Goal: Book appointment/travel/reservation

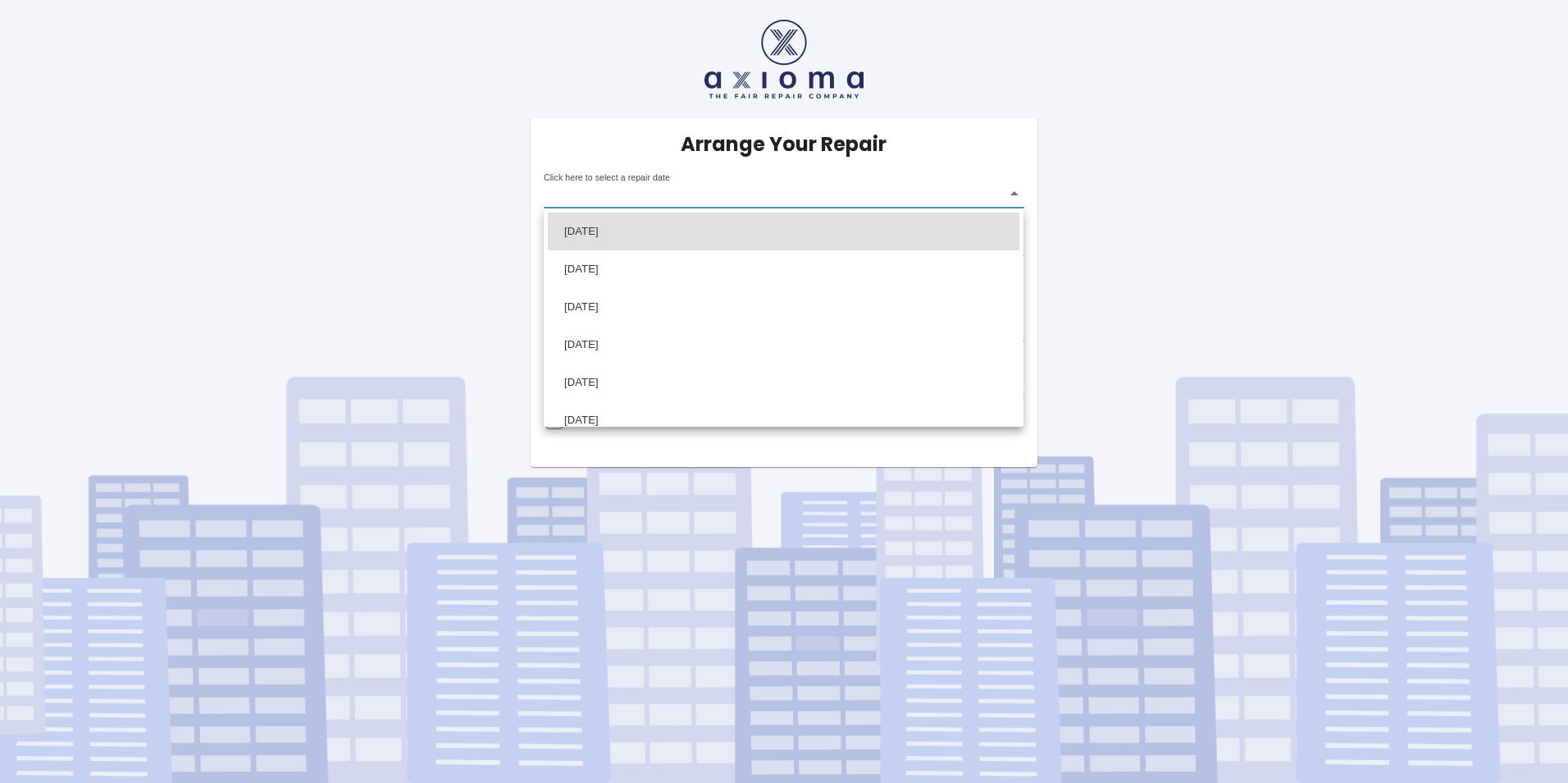
click at [684, 194] on body "Arrange Your Repair Click here to select a repair date ​ Phone Number   * 03300…" at bounding box center [784, 392] width 1568 height 783
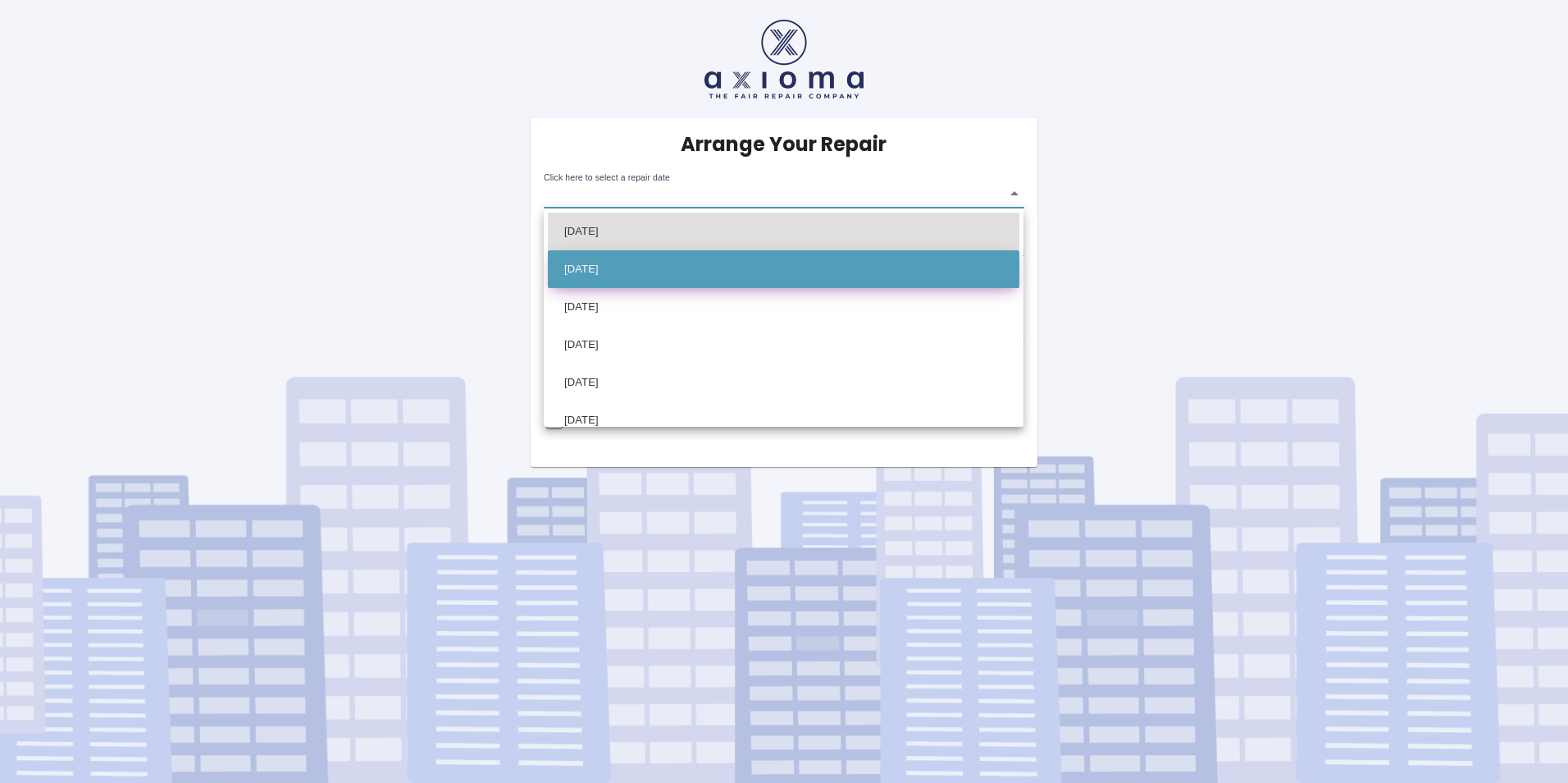
click at [692, 266] on li "[DATE]" at bounding box center [784, 269] width 472 height 38
type input "[DATE]T00:00:00.000Z"
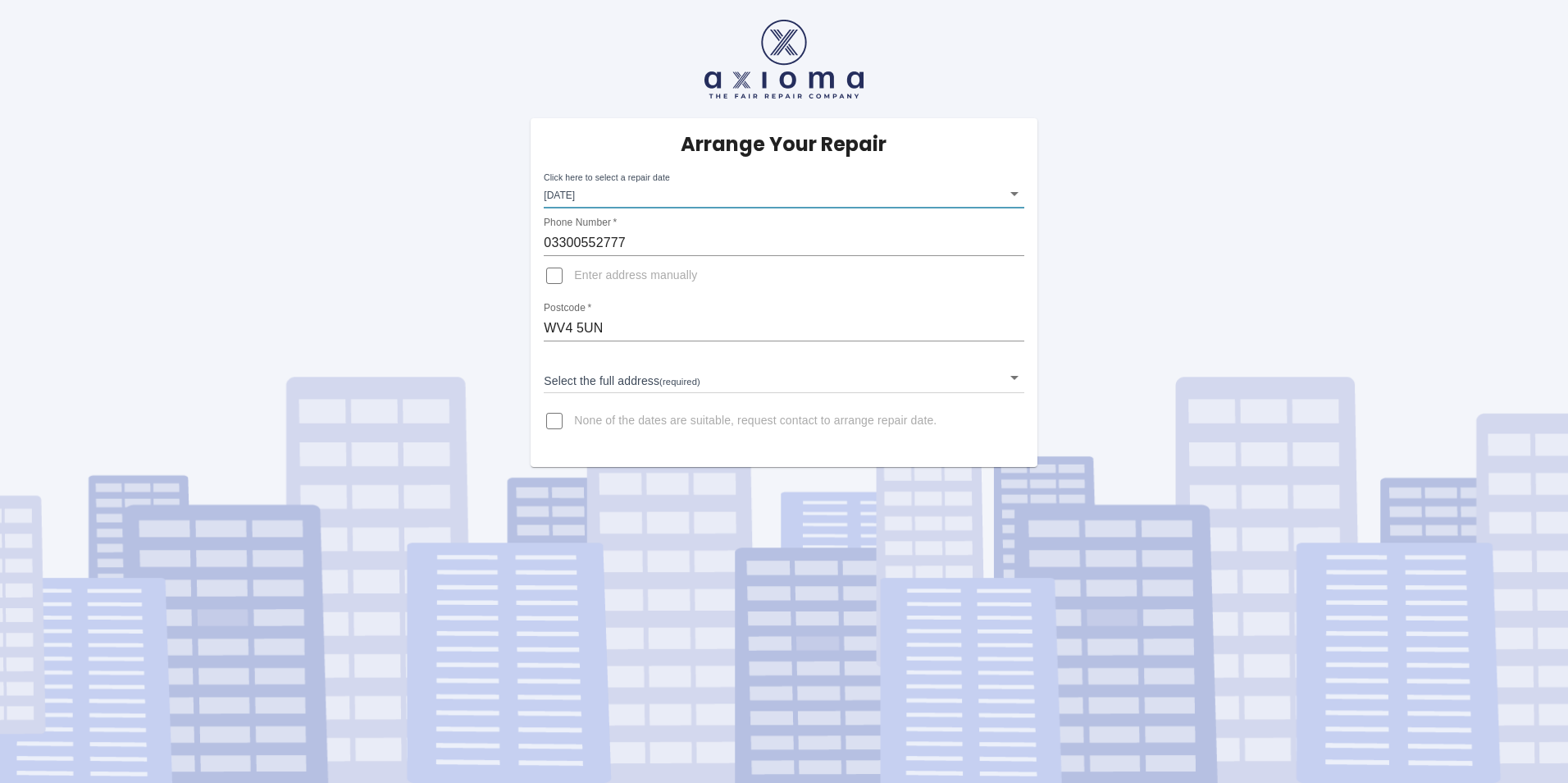
click at [667, 243] on input "03300552777" at bounding box center [784, 242] width 480 height 26
drag, startPoint x: 1251, startPoint y: 230, endPoint x: 1232, endPoint y: 234, distance: 19.4
click at [1251, 230] on div "Arrange Your Repair Click here to select a repair date [DATE] [DATE]T00:00:00.0…" at bounding box center [784, 233] width 1593 height 467
click at [556, 274] on input "Enter address manually" at bounding box center [554, 275] width 39 height 39
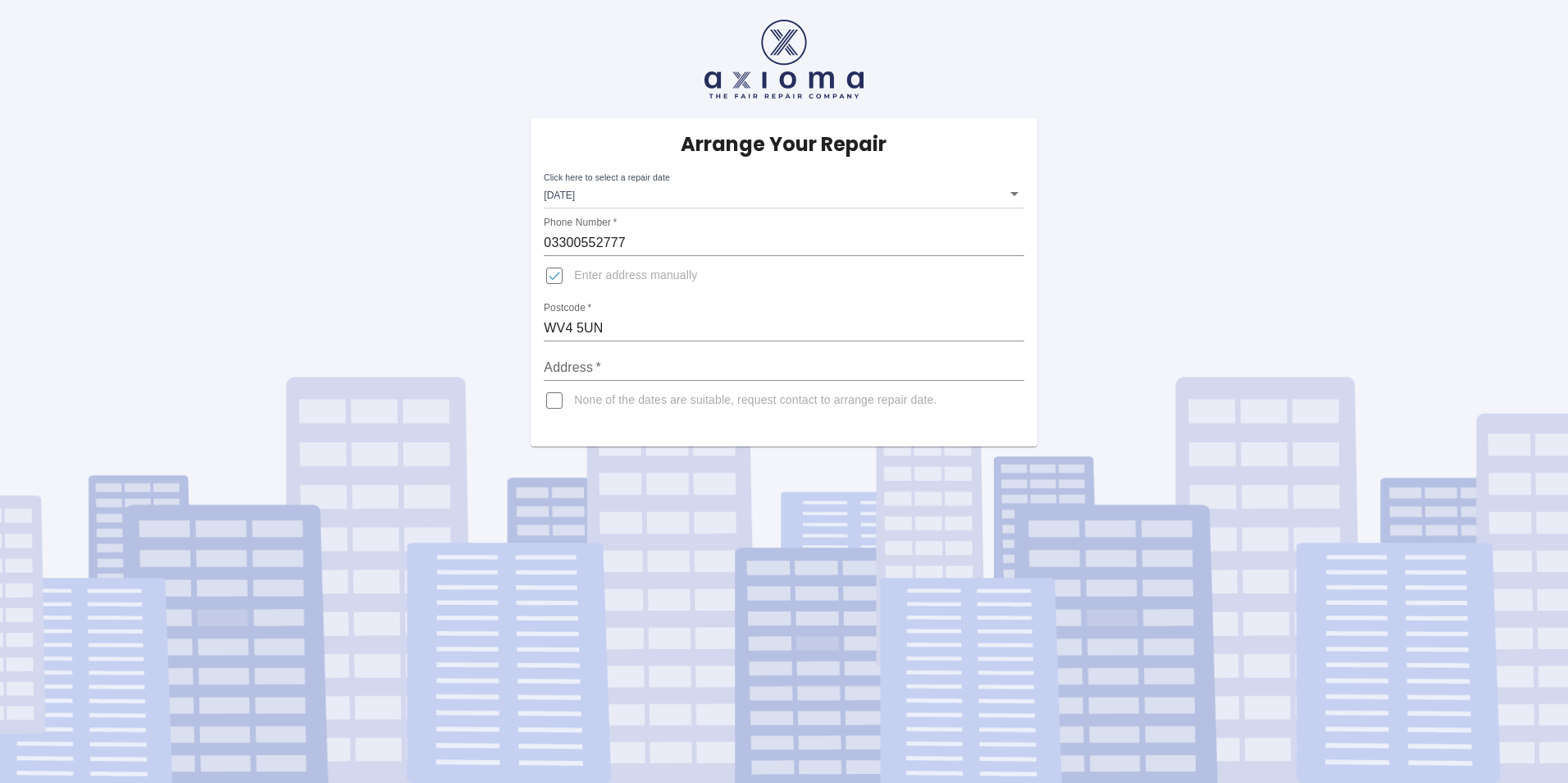
click at [611, 329] on input "WV4 5UN" at bounding box center [784, 328] width 480 height 26
click at [556, 274] on input "Enter address manually" at bounding box center [554, 275] width 39 height 39
click at [615, 374] on body "Arrange Your Repair Click here to select a repair date [DATE] [DATE]T00:00:00.0…" at bounding box center [784, 392] width 1568 height 783
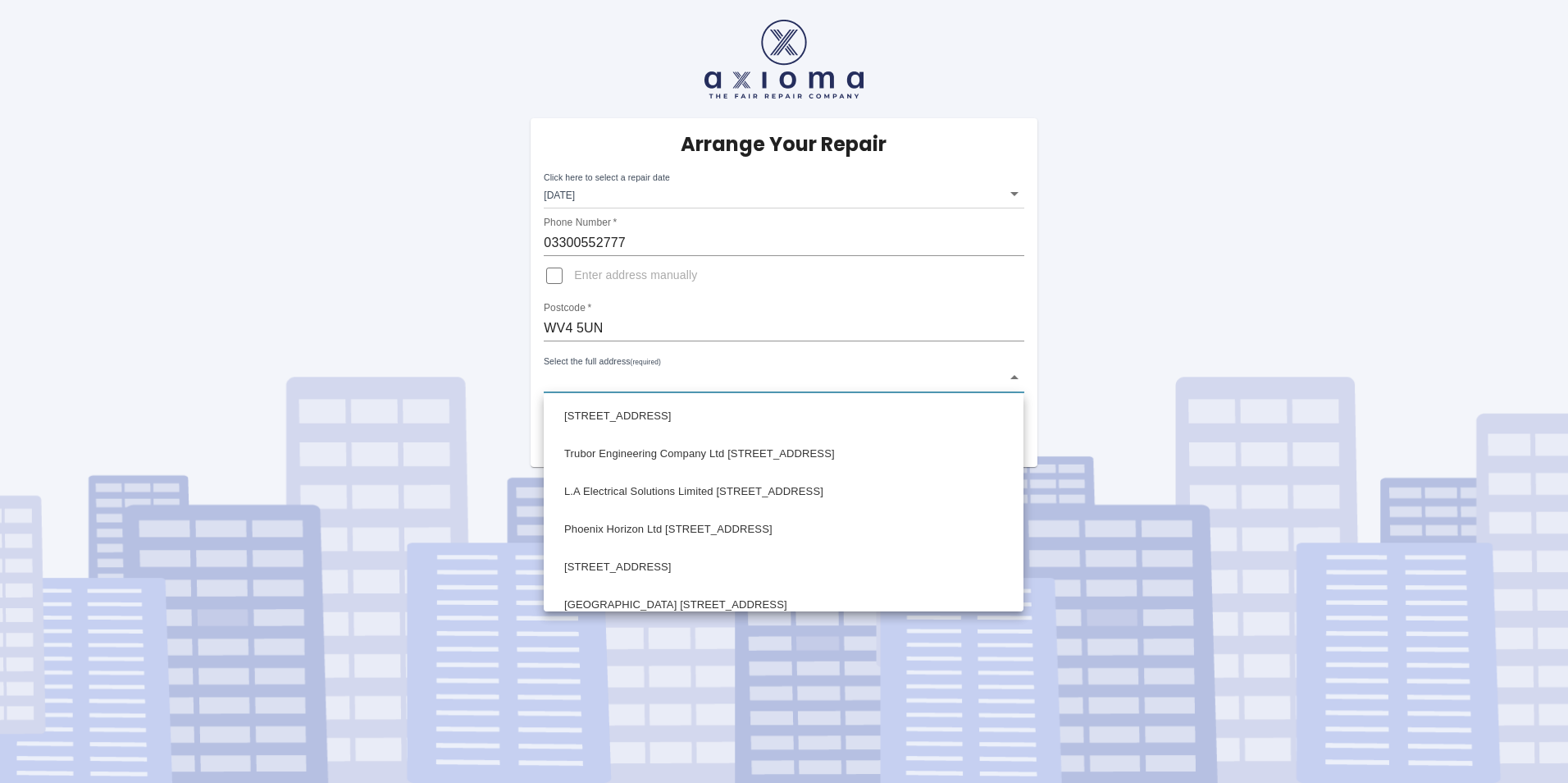
click at [556, 275] on div at bounding box center [784, 392] width 1568 height 783
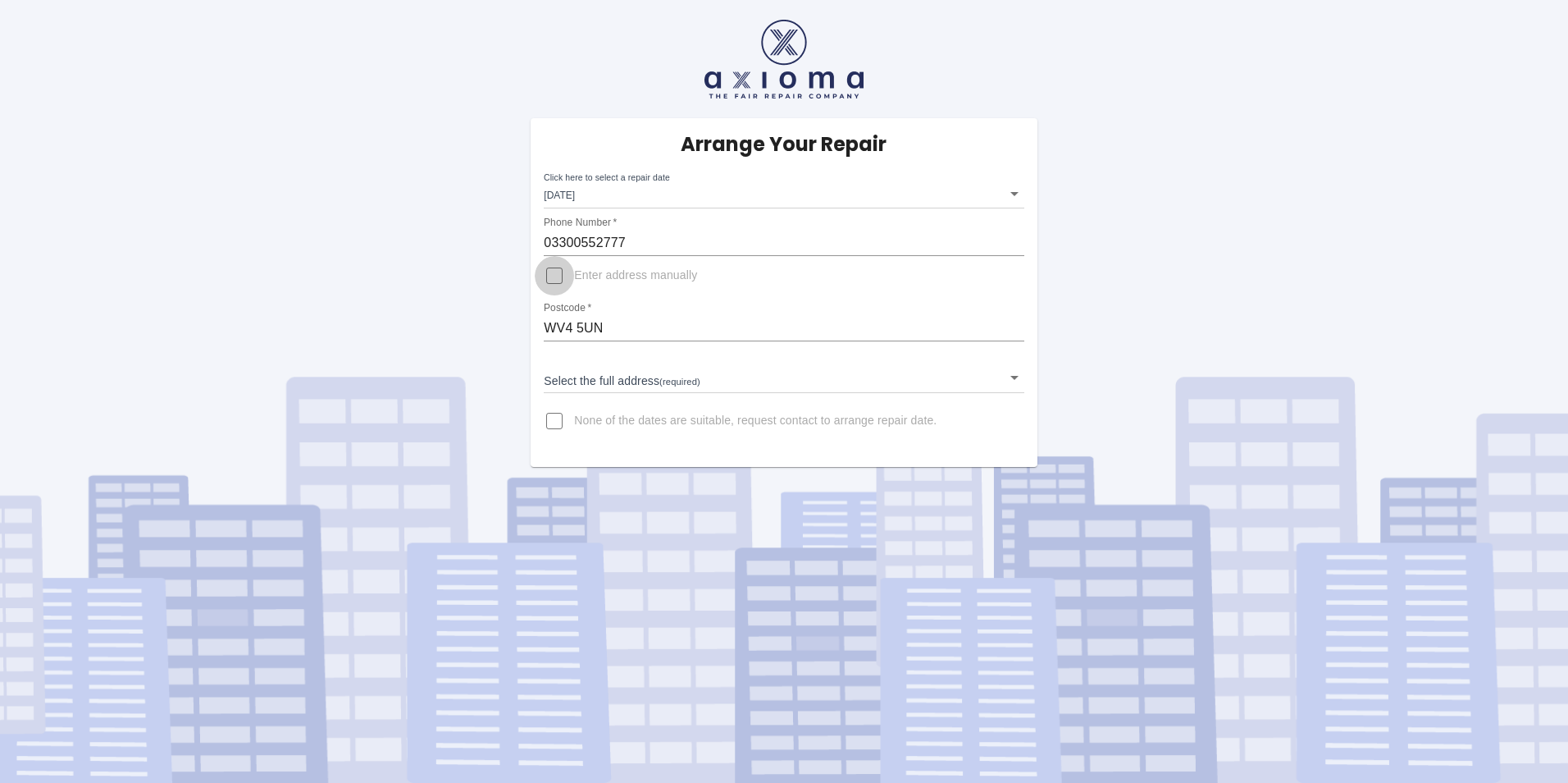
click at [557, 277] on input "Enter address manually" at bounding box center [554, 275] width 39 height 39
checkbox input "true"
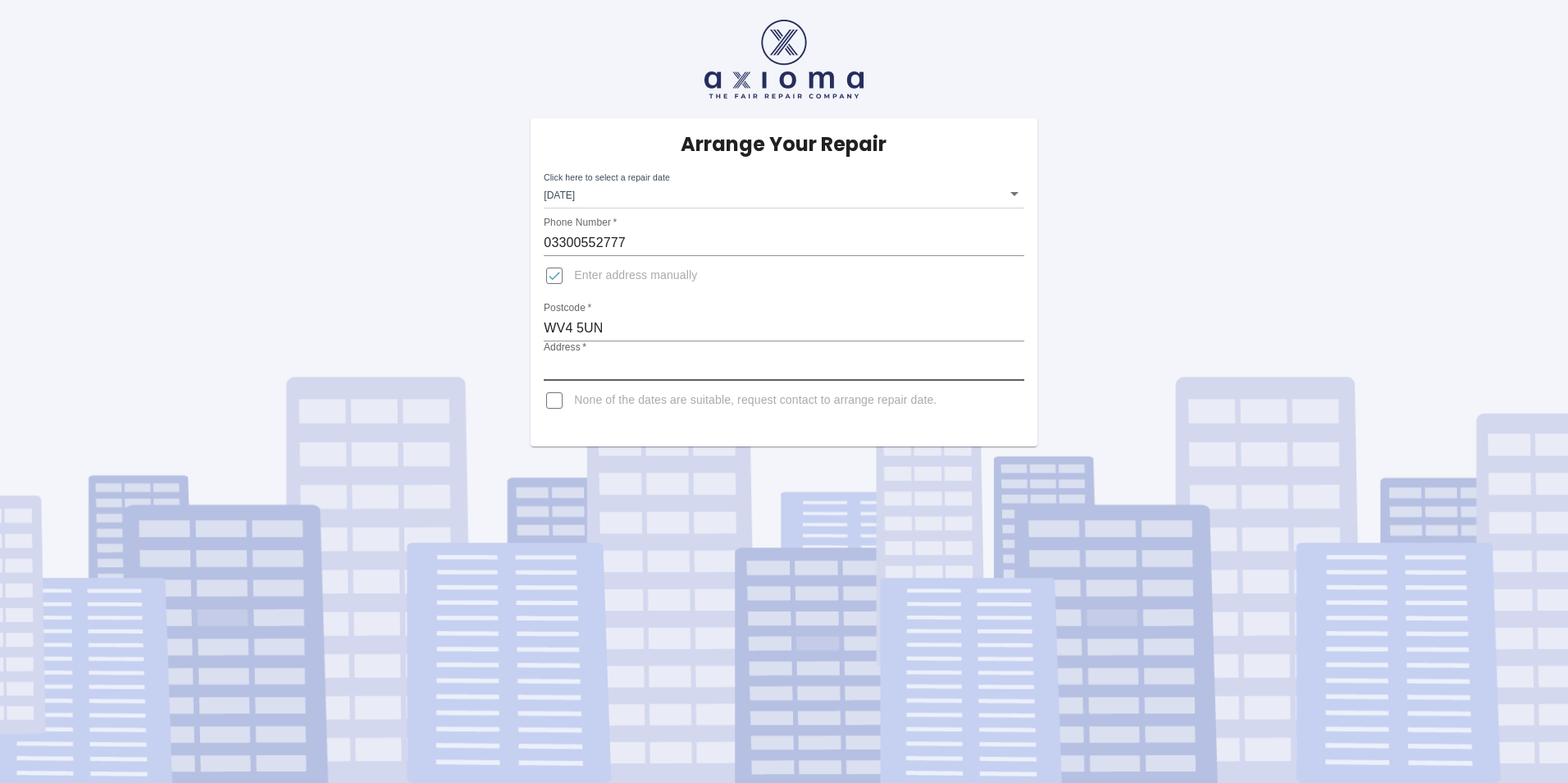
click at [597, 364] on input "Address   *" at bounding box center [784, 367] width 480 height 26
paste input "[STREET_ADDRESS]"
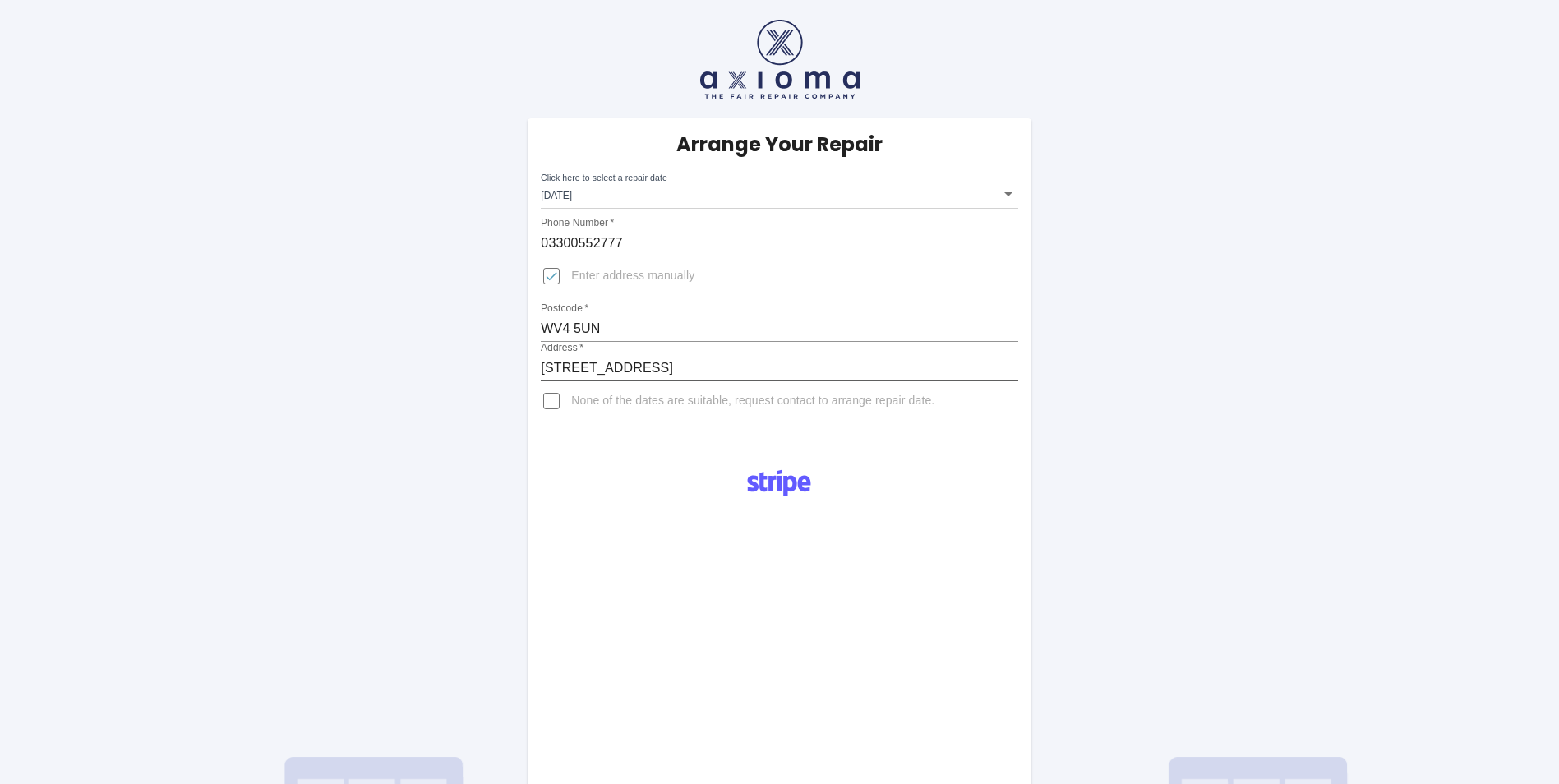
type input "[STREET_ADDRESS]"
click at [612, 196] on body "Arrange Your Repair Click here to select a repair date [DATE] [DATE]T00:00:00.0…" at bounding box center [779, 580] width 1559 height 1160
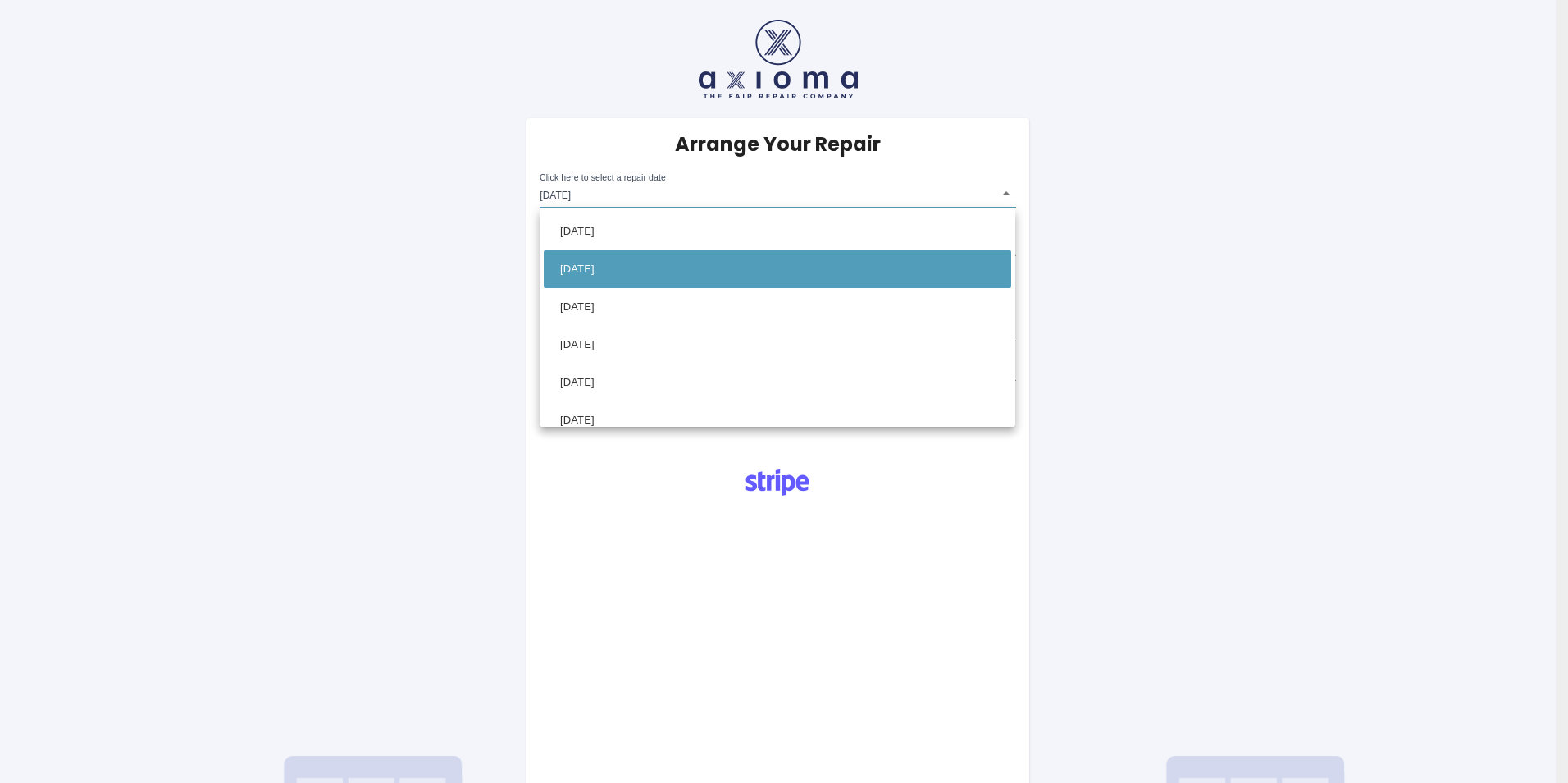
click at [446, 229] on div at bounding box center [784, 392] width 1568 height 783
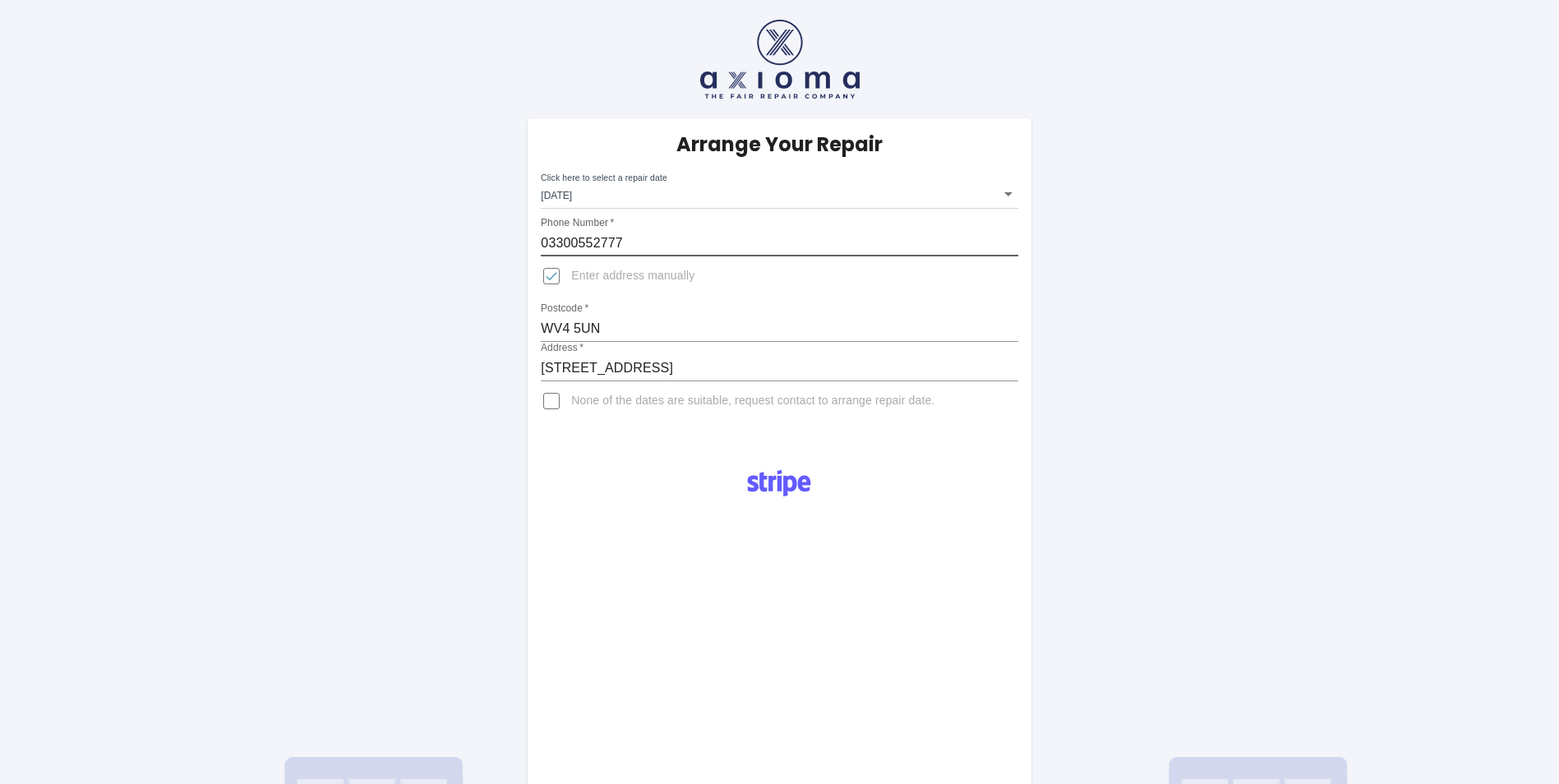
drag, startPoint x: 598, startPoint y: 231, endPoint x: 588, endPoint y: 248, distance: 19.7
click at [598, 231] on input "03300552777" at bounding box center [779, 243] width 477 height 26
click at [583, 248] on input "03300552777" at bounding box center [779, 243] width 477 height 26
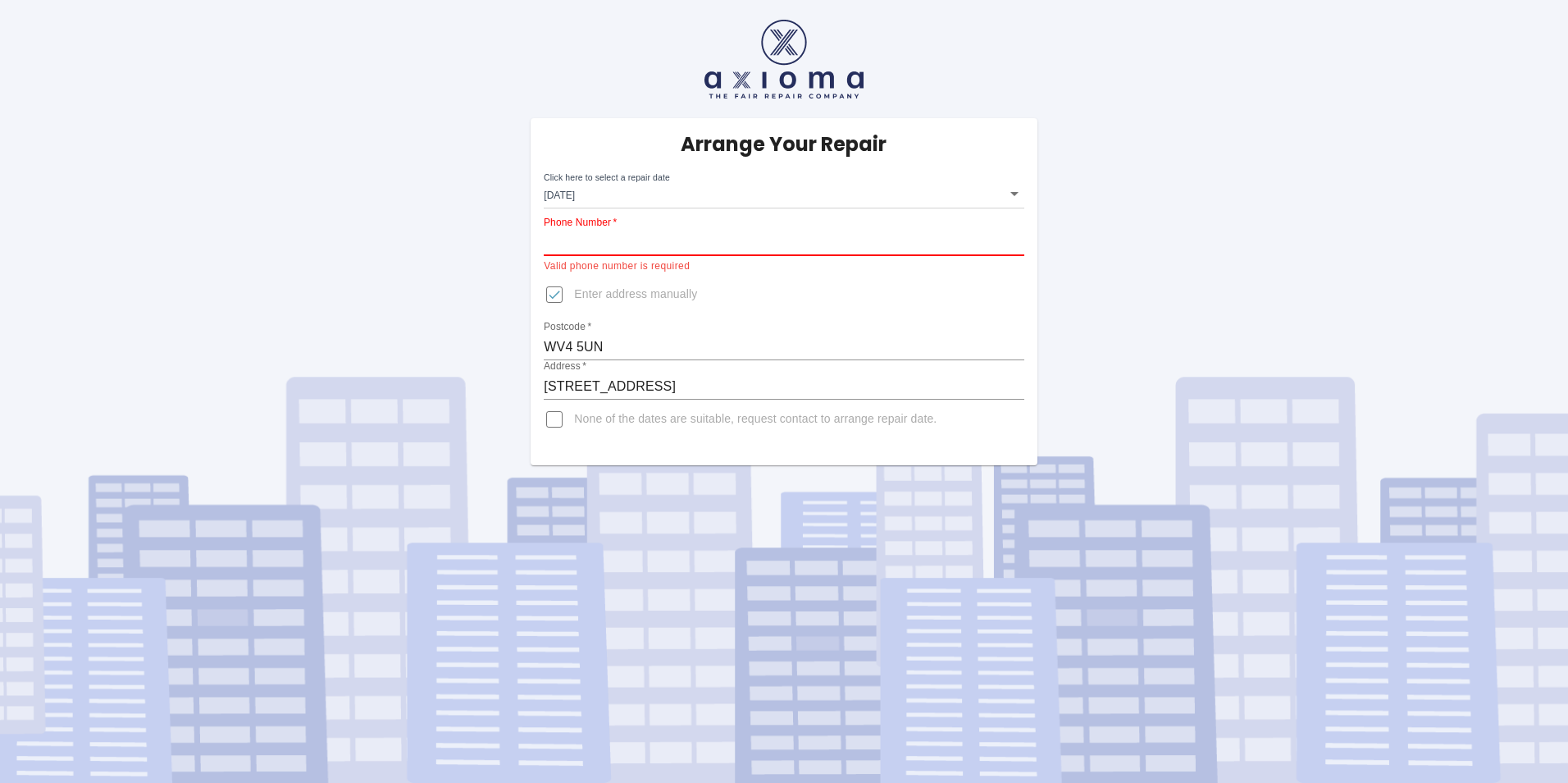
paste input "7712 204304"
click at [546, 239] on input "7712 204304" at bounding box center [784, 242] width 480 height 26
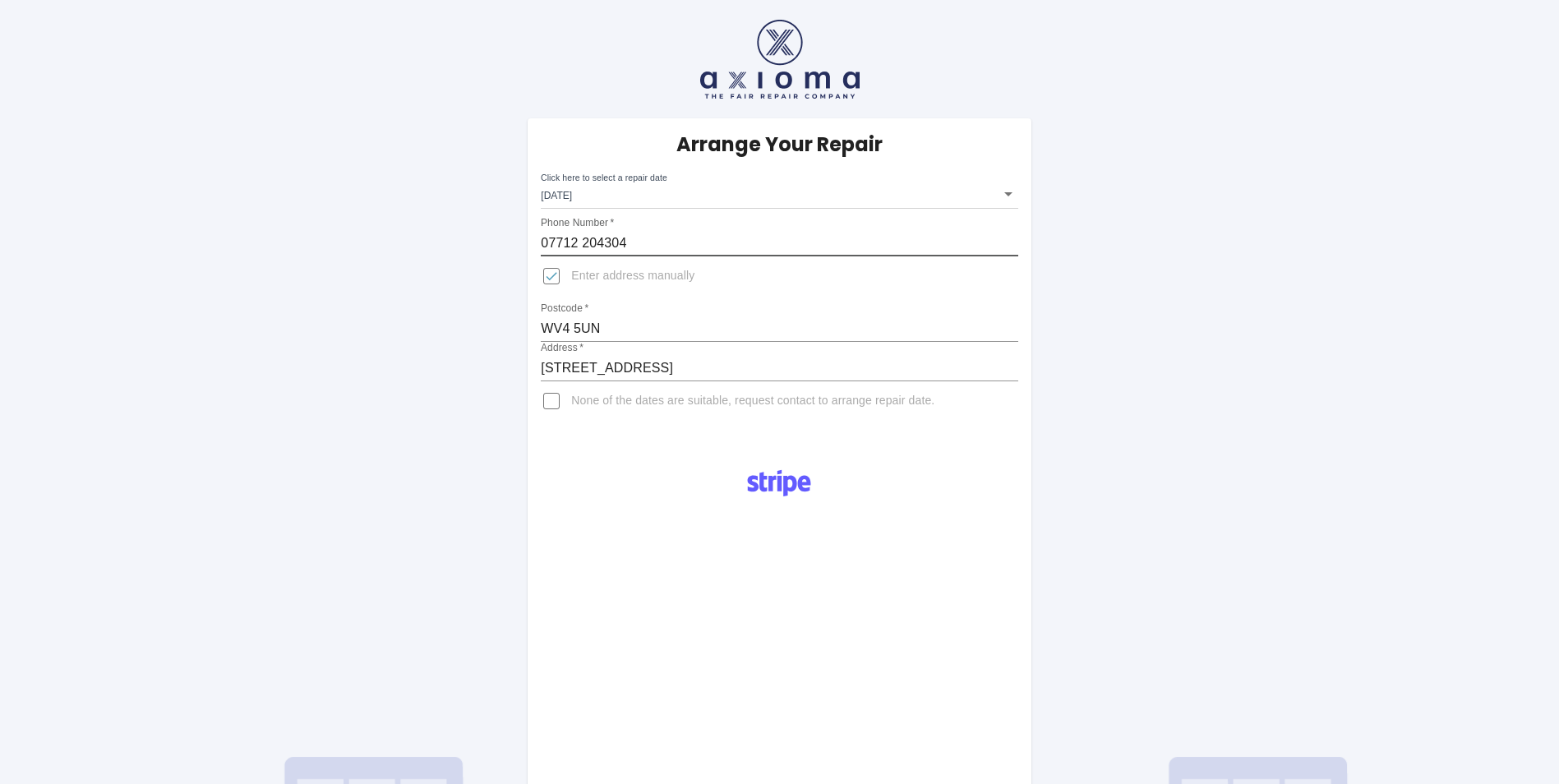
type input "07712 204304"
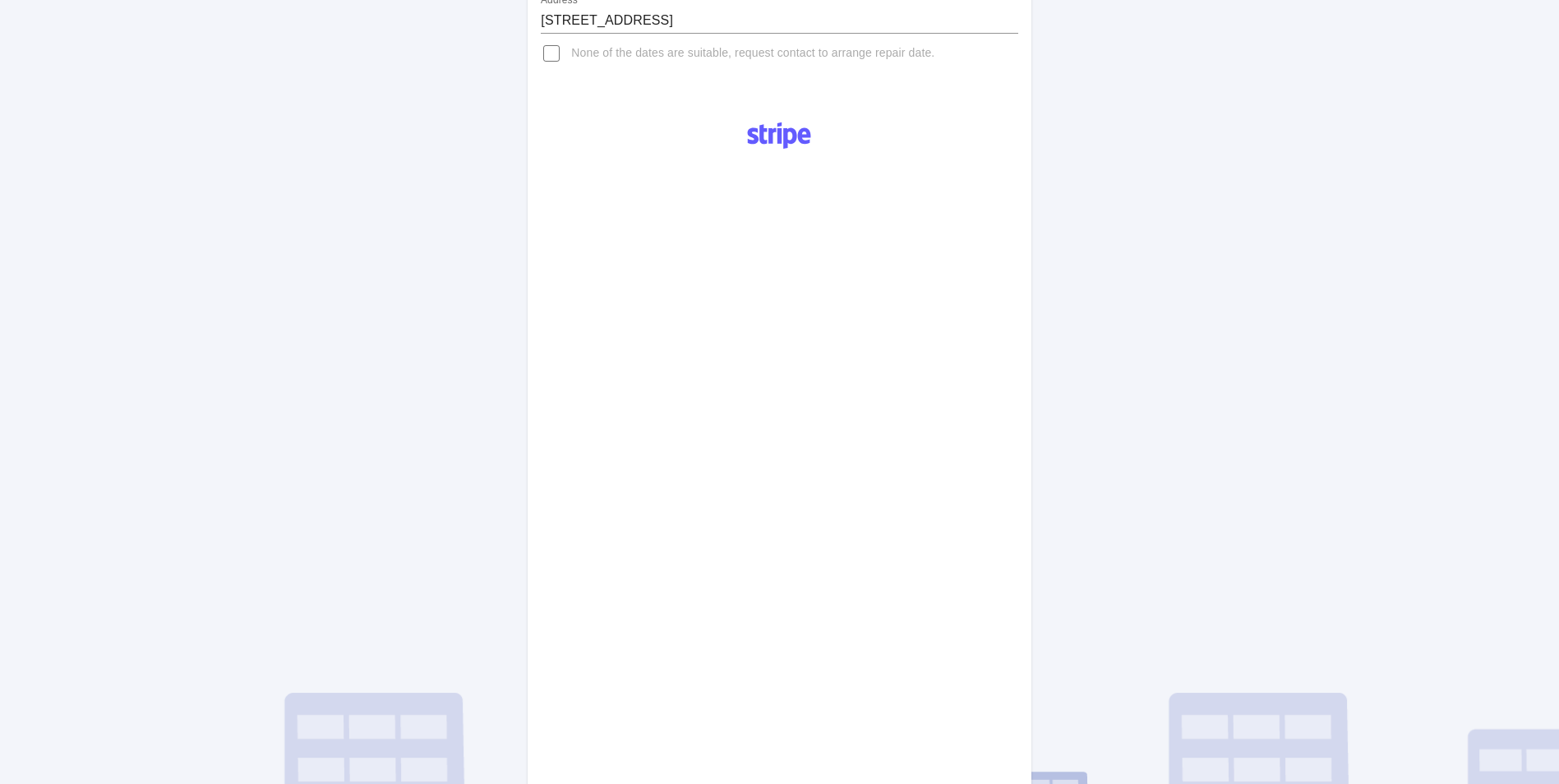
scroll to position [520, 0]
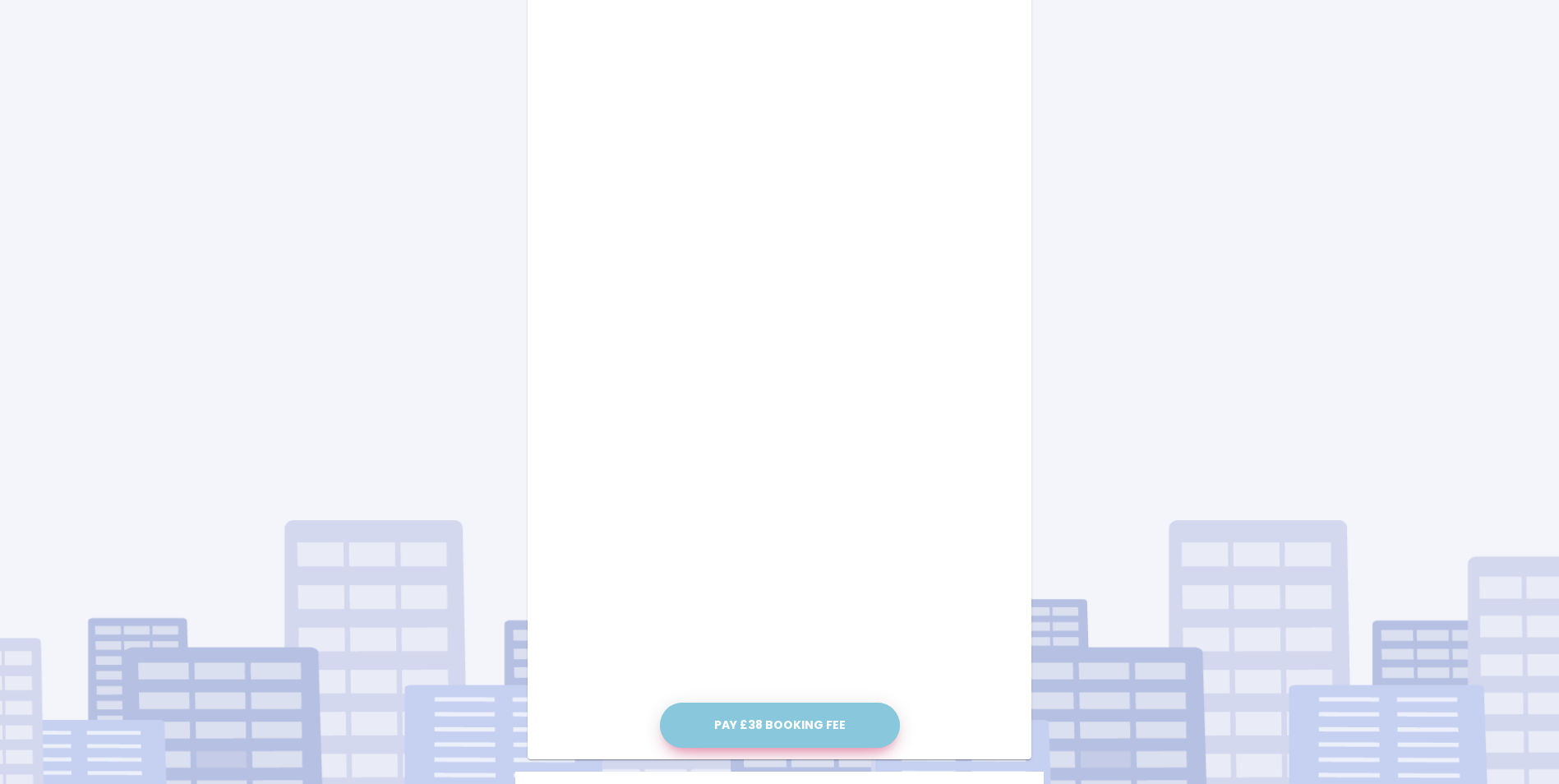
click at [798, 724] on button "Pay £38 Booking Fee" at bounding box center [780, 725] width 240 height 45
